Goal: Use online tool/utility: Utilize a website feature to perform a specific function

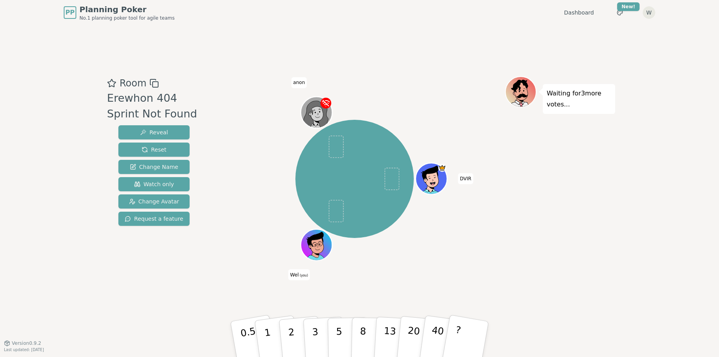
click at [536, 170] on div "Waiting for 3 more votes..." at bounding box center [560, 184] width 110 height 216
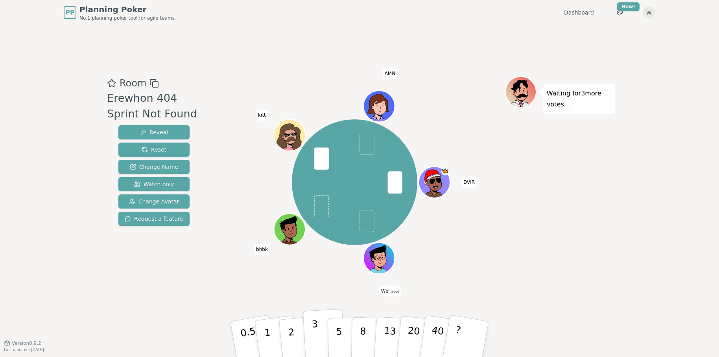
click at [317, 330] on button "3" at bounding box center [324, 339] width 43 height 61
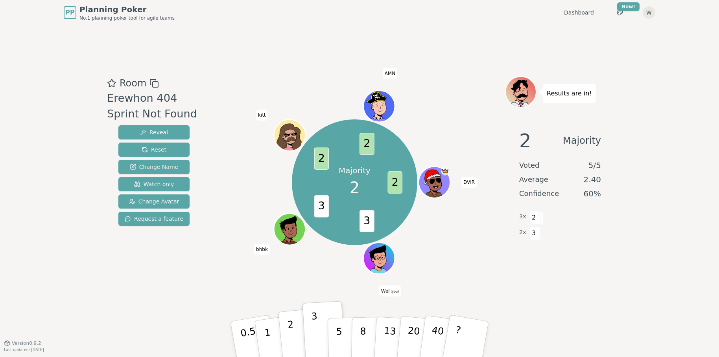
click at [293, 331] on button "2" at bounding box center [300, 340] width 45 height 63
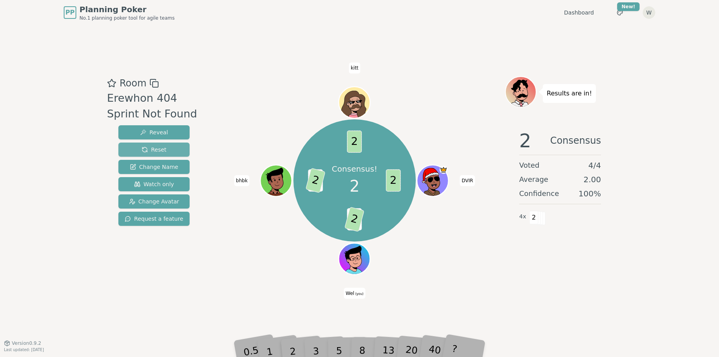
click at [185, 147] on button "Reset" at bounding box center [153, 150] width 71 height 14
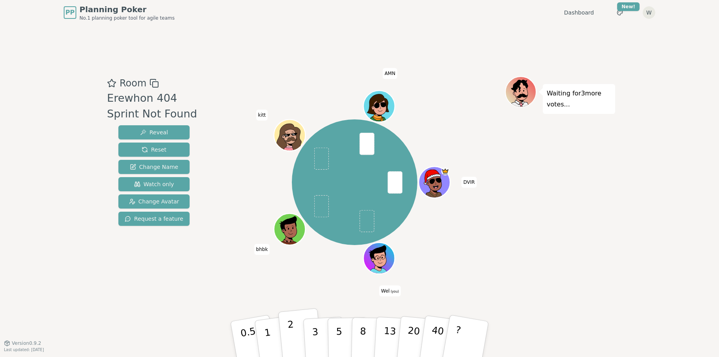
click at [292, 333] on p "2" at bounding box center [292, 340] width 10 height 43
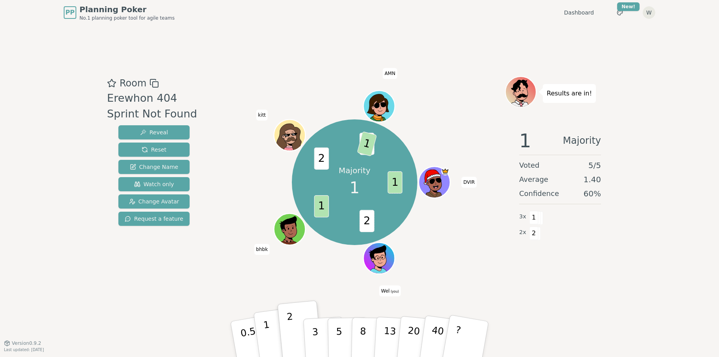
click at [270, 338] on button "1" at bounding box center [276, 340] width 47 height 64
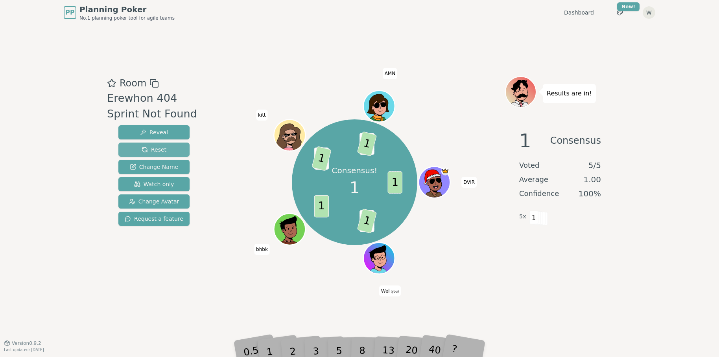
click at [177, 149] on button "Reset" at bounding box center [153, 150] width 71 height 14
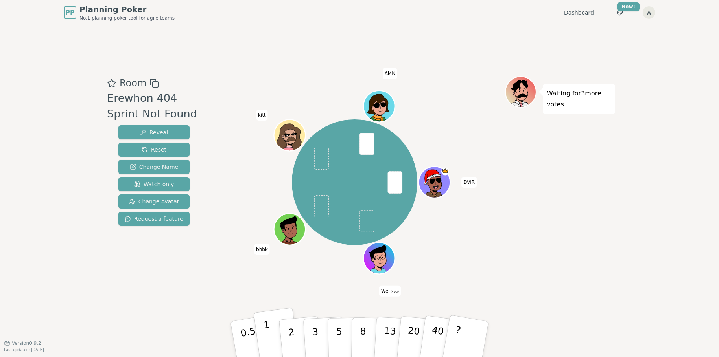
click at [271, 331] on button "1" at bounding box center [276, 340] width 47 height 64
click at [456, 230] on div "DVIR Wel (you) bhbk kitt AMN" at bounding box center [354, 182] width 301 height 184
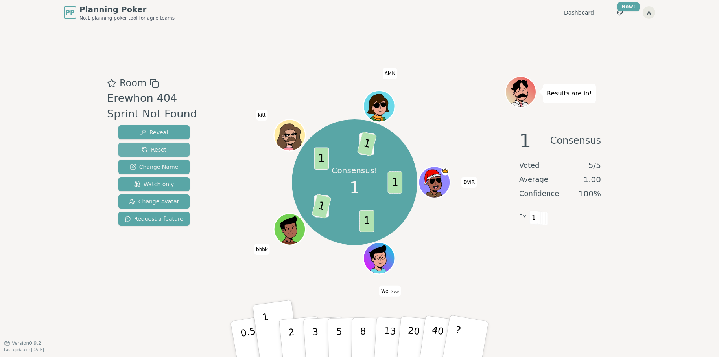
click at [164, 150] on span "Reset" at bounding box center [154, 150] width 25 height 8
